Goal: Register for event/course

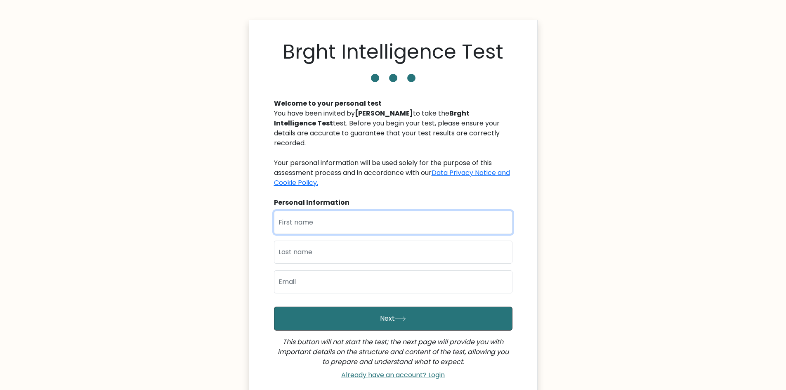
click at [355, 224] on input "text" at bounding box center [393, 222] width 238 height 23
type input "Chelsea"
click at [318, 250] on input "text" at bounding box center [393, 252] width 238 height 23
type input "Comecilla"
click at [313, 283] on input "email" at bounding box center [393, 281] width 238 height 23
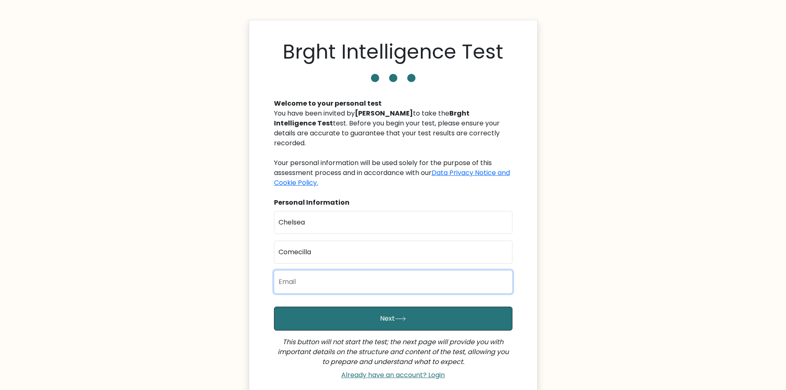
type input "chelsea.comecilla29@gmail.com"
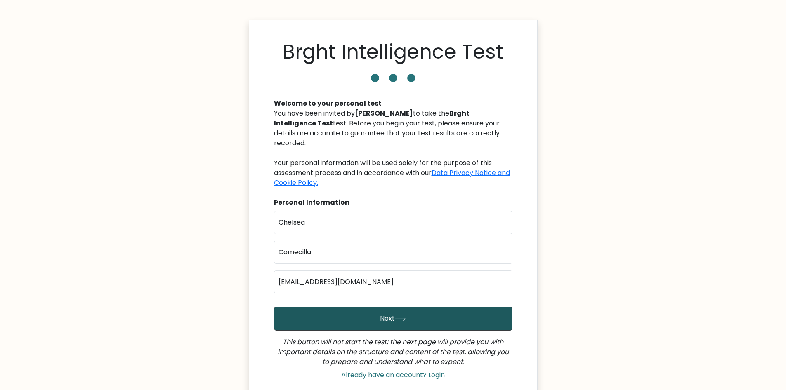
click at [419, 318] on button "Next" at bounding box center [393, 319] width 238 height 24
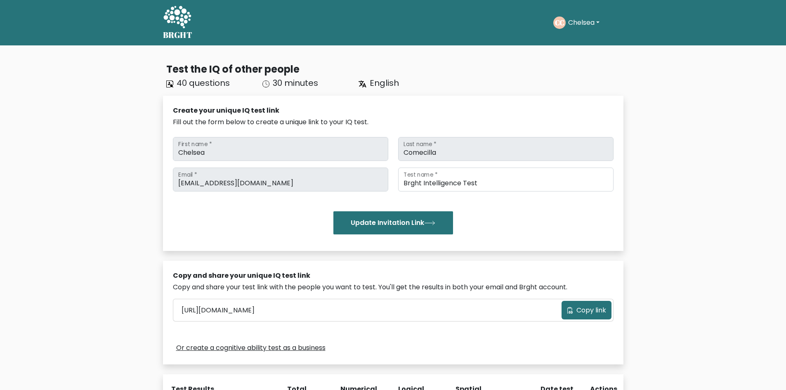
click at [421, 294] on div "Copy and share your unique IQ test link Copy and share your test link with the …" at bounding box center [393, 313] width 460 height 104
click at [453, 307] on input "[URL][DOMAIN_NAME]" at bounding box center [369, 310] width 385 height 15
click at [595, 314] on span "Copy link" at bounding box center [591, 310] width 30 height 10
